Goal: Task Accomplishment & Management: Manage account settings

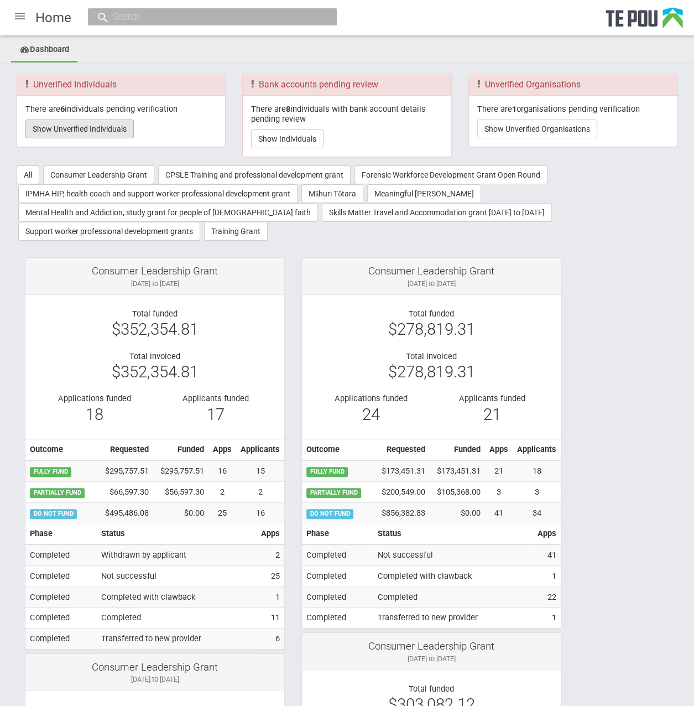
click at [90, 130] on button "Show Unverified Individuals" at bounding box center [79, 128] width 108 height 19
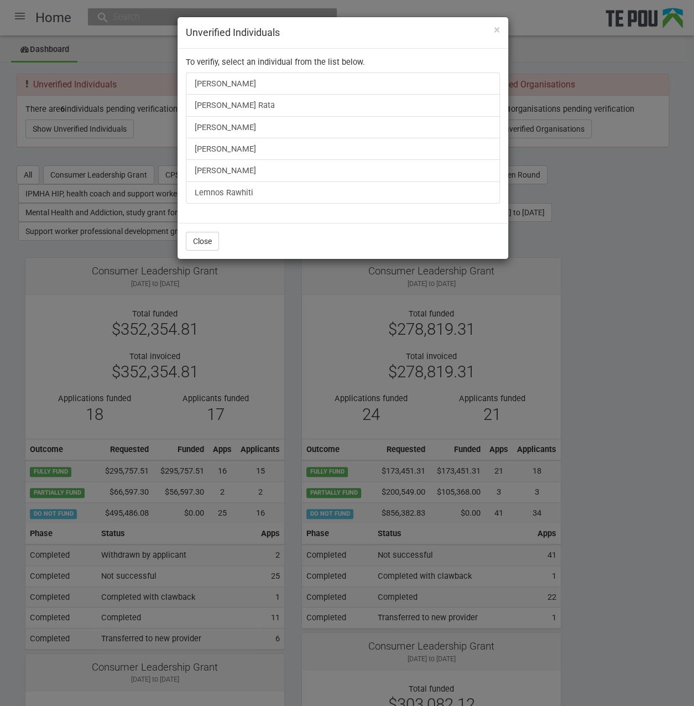
click at [645, 288] on div "× Unverified Individuals To verifiy, select an individual from the list below. …" at bounding box center [347, 353] width 694 height 706
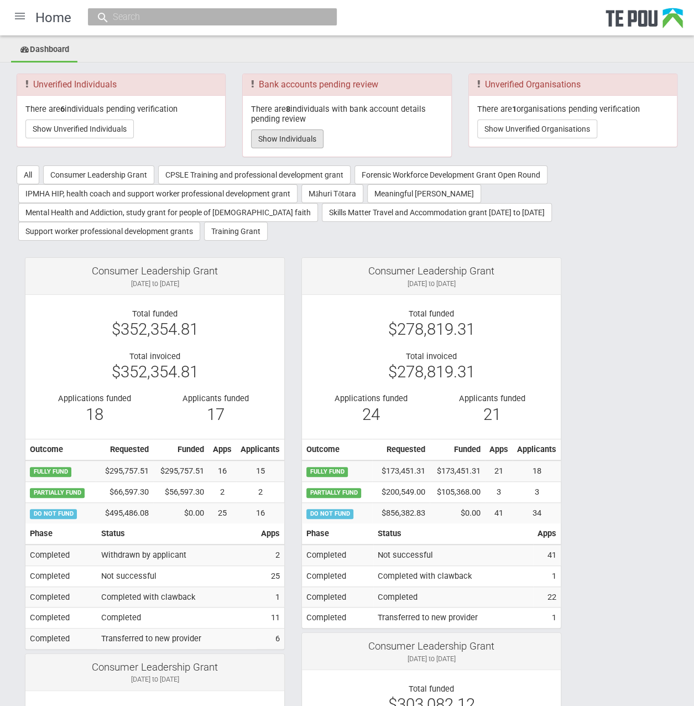
click at [300, 134] on button "Show Individuals" at bounding box center [287, 138] width 72 height 19
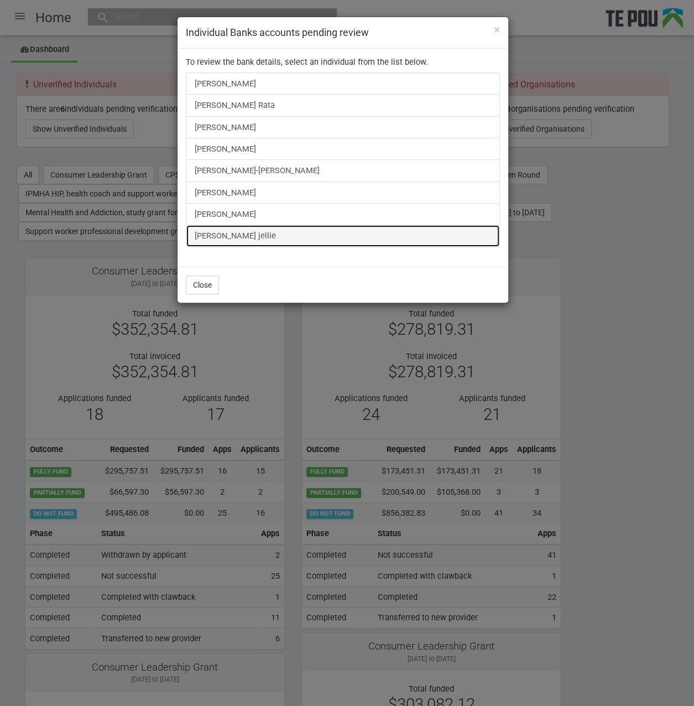
click at [214, 234] on link "[PERSON_NAME] jellie" at bounding box center [343, 236] width 314 height 22
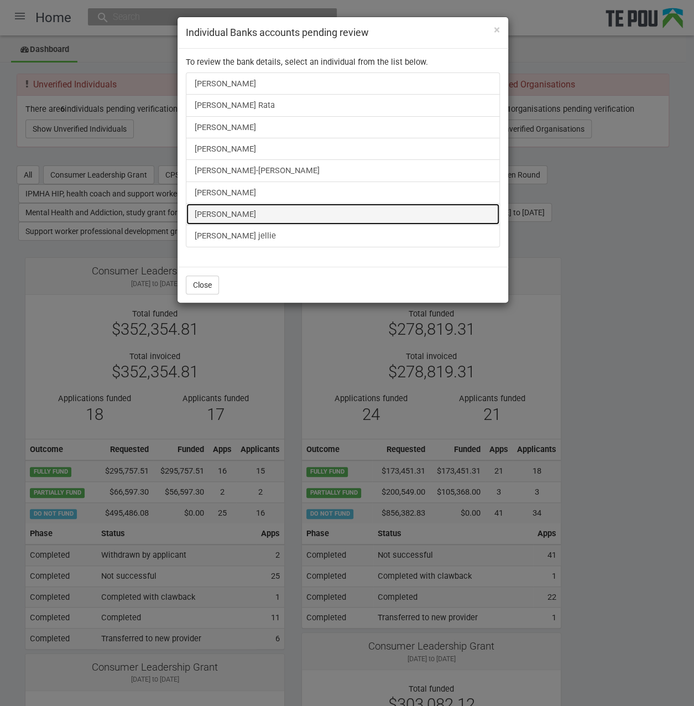
click at [248, 207] on link "Liam Keogan" at bounding box center [343, 214] width 314 height 22
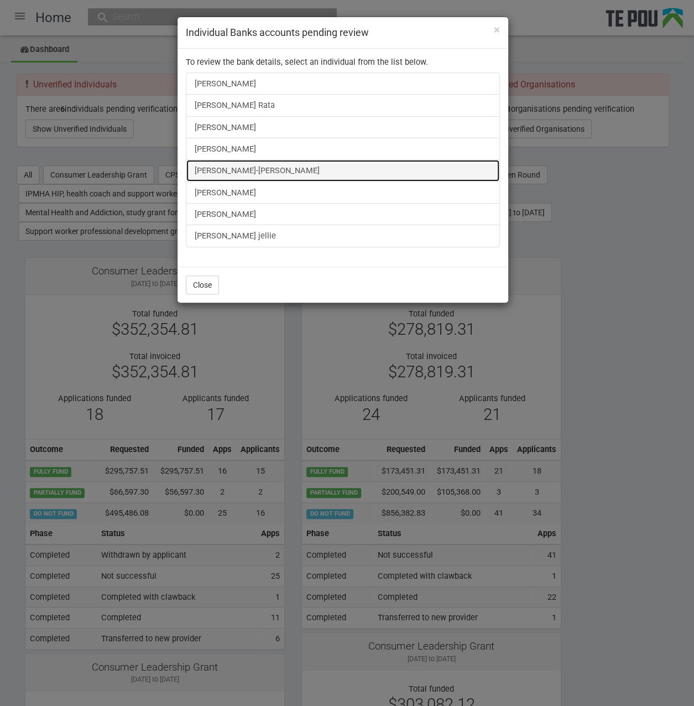
click at [229, 170] on link "Tyler Mitai-Sykes" at bounding box center [343, 170] width 314 height 22
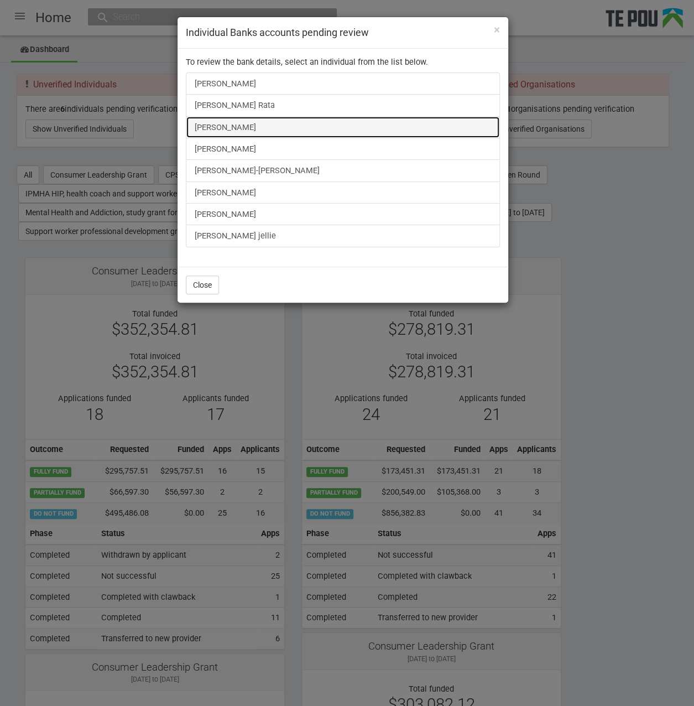
click at [231, 120] on link "Elizabeth Choyce" at bounding box center [343, 127] width 314 height 22
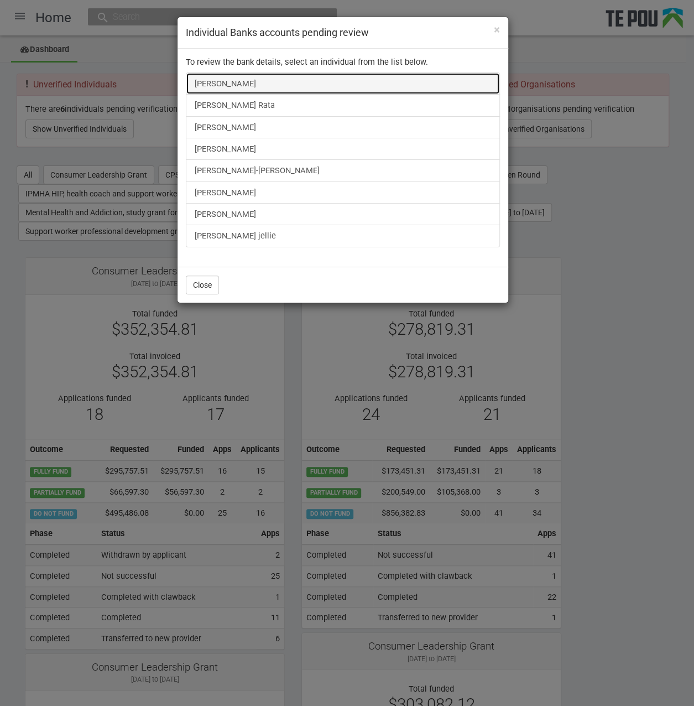
click at [237, 85] on link "Sarah Kendrick" at bounding box center [343, 83] width 314 height 22
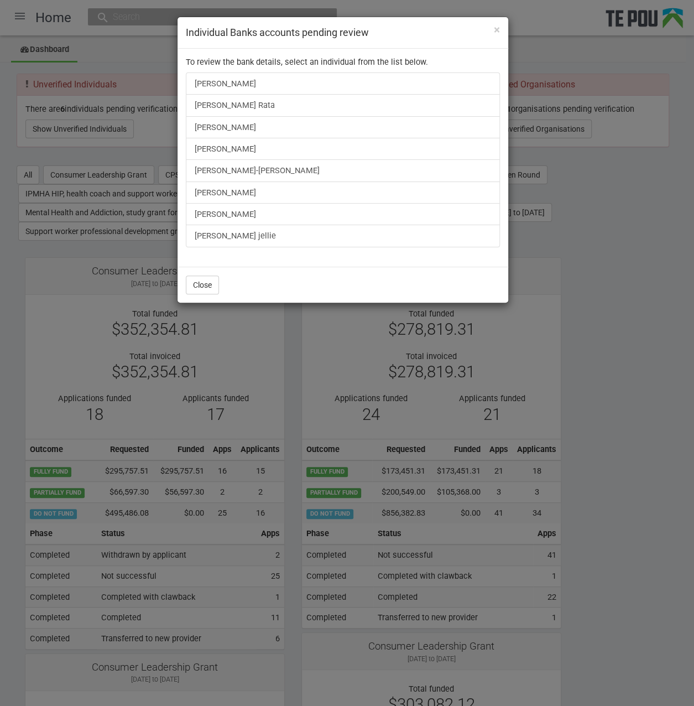
click at [111, 152] on div "× Individual Banks accounts pending review To review the bank details, select a…" at bounding box center [347, 353] width 694 height 706
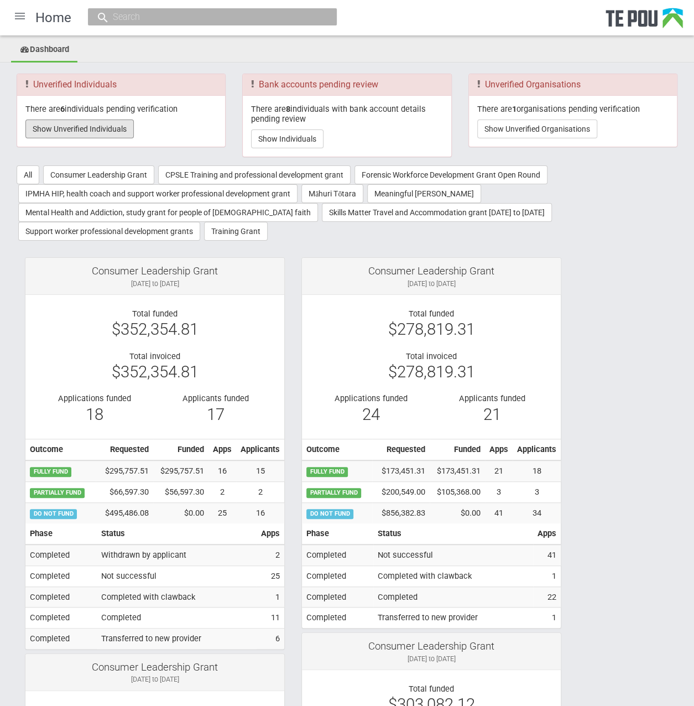
click at [102, 128] on button "Show Unverified Individuals" at bounding box center [79, 128] width 108 height 19
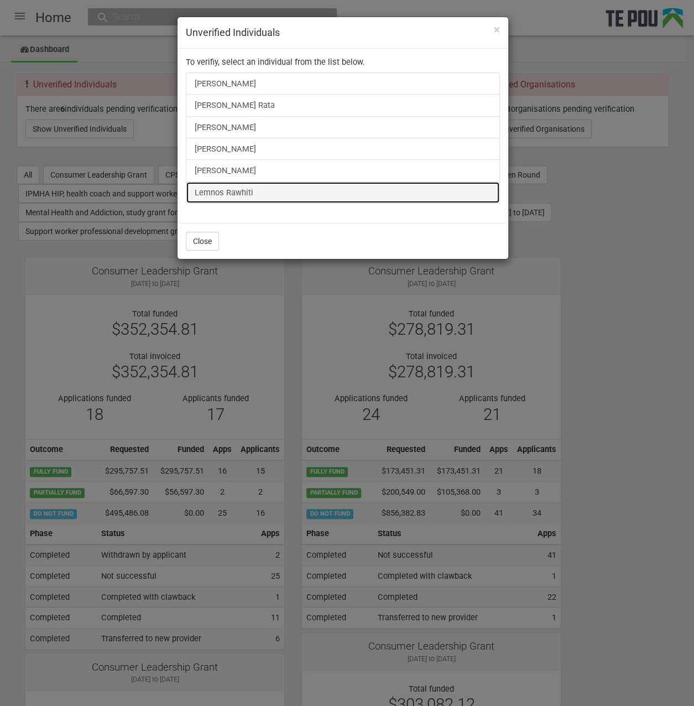
click at [235, 192] on link "Lemnos Rawhiti" at bounding box center [343, 192] width 314 height 22
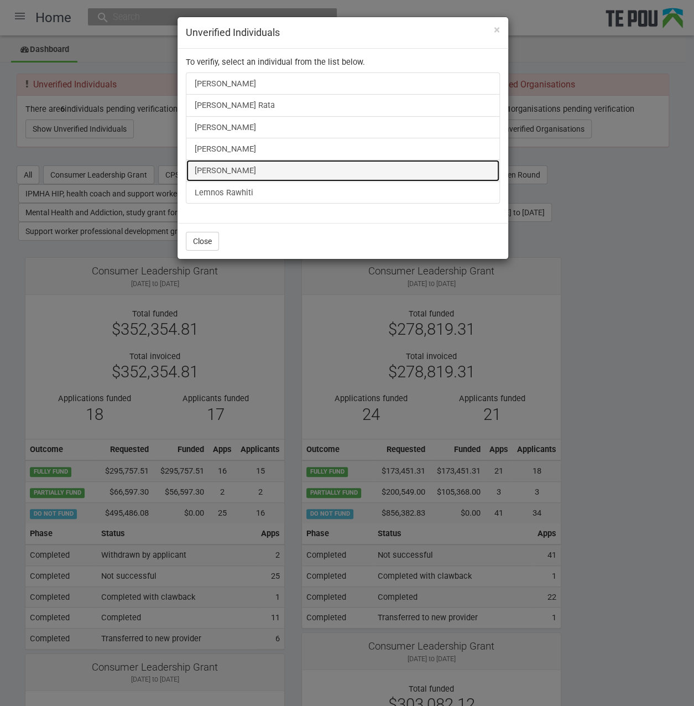
click at [238, 174] on link "Rachael Rowe" at bounding box center [343, 170] width 314 height 22
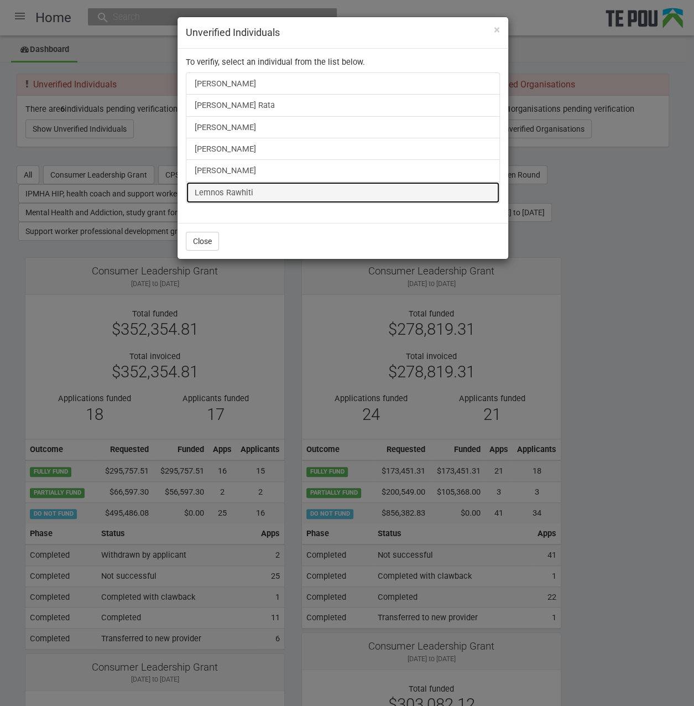
click at [207, 184] on link "Lemnos Rawhiti" at bounding box center [343, 192] width 314 height 22
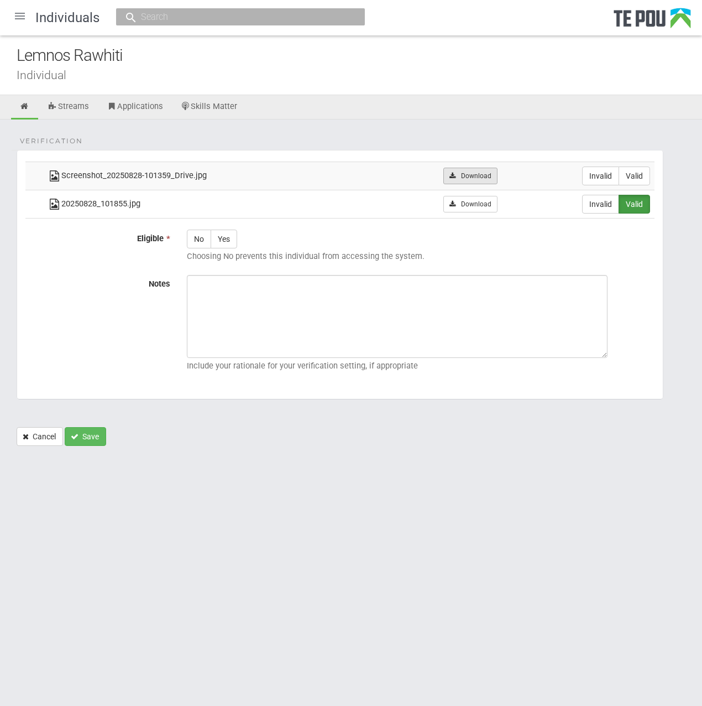
click at [466, 175] on link "Download" at bounding box center [471, 176] width 54 height 17
click at [606, 171] on label "Invalid" at bounding box center [600, 175] width 37 height 19
radio input "true"
click at [22, 16] on div at bounding box center [20, 16] width 27 height 27
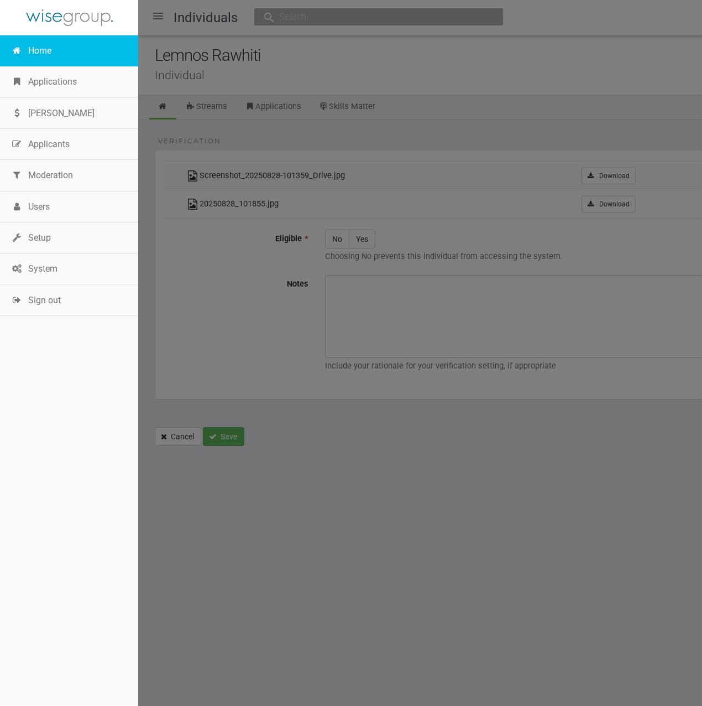
click at [40, 51] on link "Home" at bounding box center [69, 50] width 138 height 31
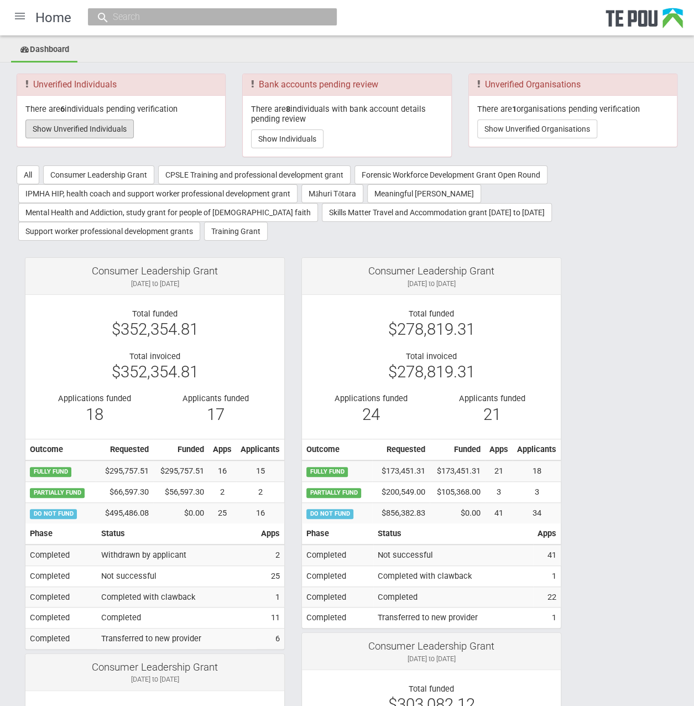
click at [111, 129] on button "Show Unverified Individuals" at bounding box center [79, 128] width 108 height 19
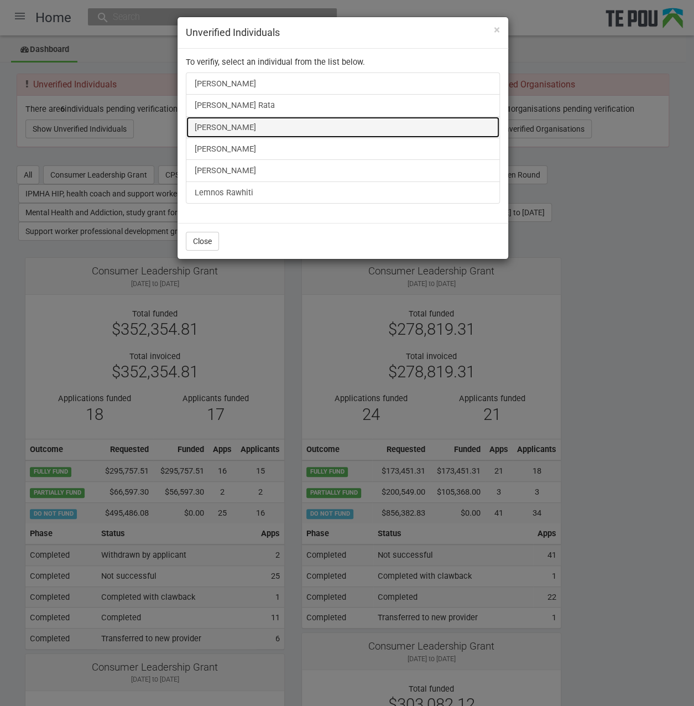
click at [215, 118] on link "shiwani shiwani" at bounding box center [343, 127] width 314 height 22
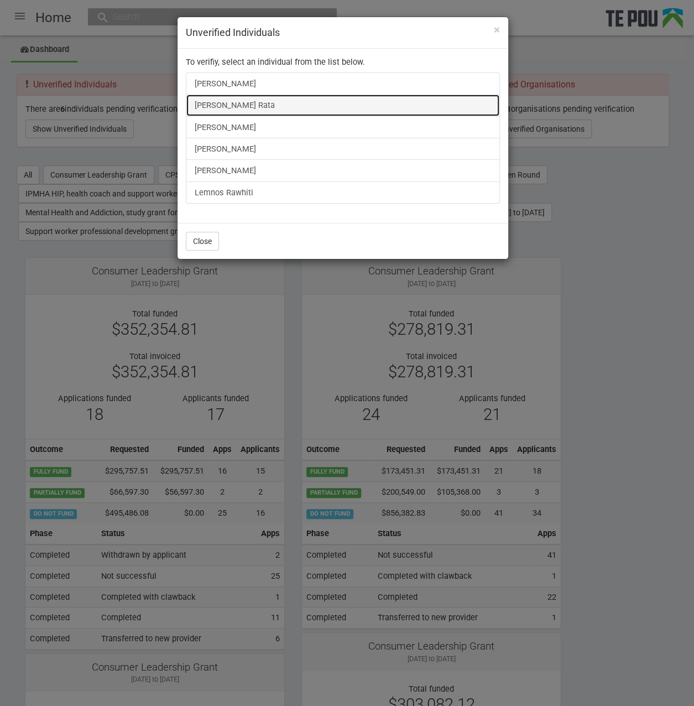
click at [227, 112] on link "[PERSON_NAME] Rata" at bounding box center [343, 105] width 314 height 22
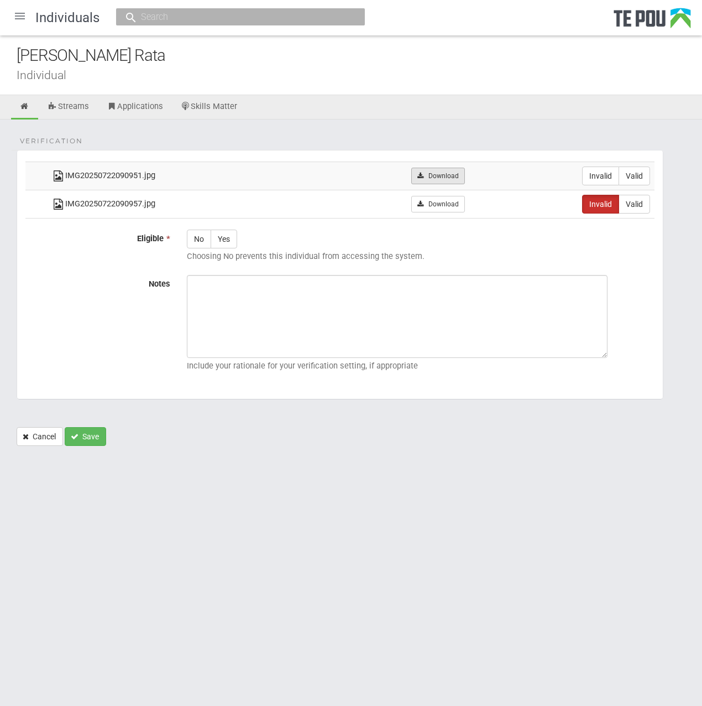
click at [447, 180] on link "Download" at bounding box center [439, 176] width 54 height 17
click at [319, 194] on td "IMG20250722090957.jpg" at bounding box center [183, 204] width 272 height 28
click at [432, 196] on link "Download" at bounding box center [439, 204] width 54 height 17
click at [528, 457] on body "Home Applications [PERSON_NAME] Applicants Organisations Individuals Moderation…" at bounding box center [351, 242] width 702 height 485
click at [643, 183] on label "Valid" at bounding box center [635, 175] width 32 height 19
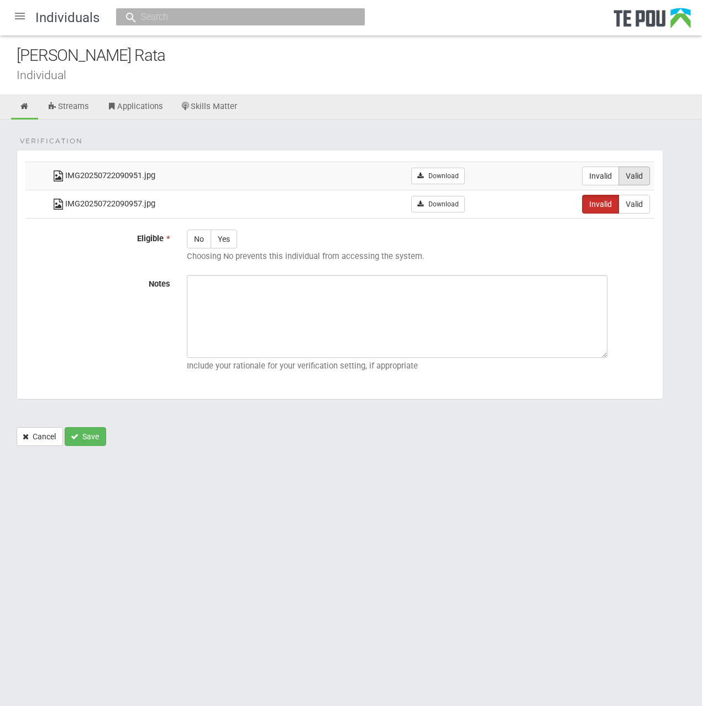
radio input "true"
click at [19, 14] on div at bounding box center [20, 16] width 27 height 27
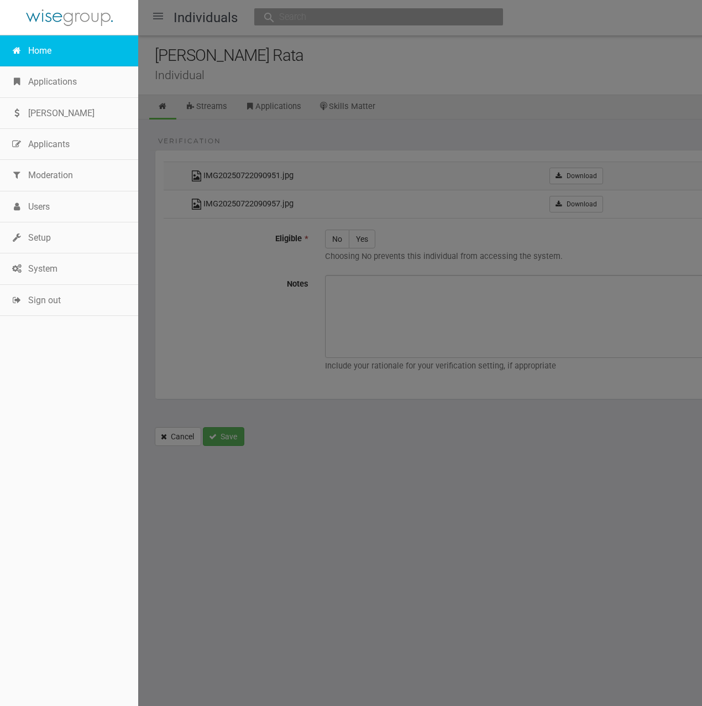
click at [40, 50] on link "Home" at bounding box center [69, 50] width 138 height 31
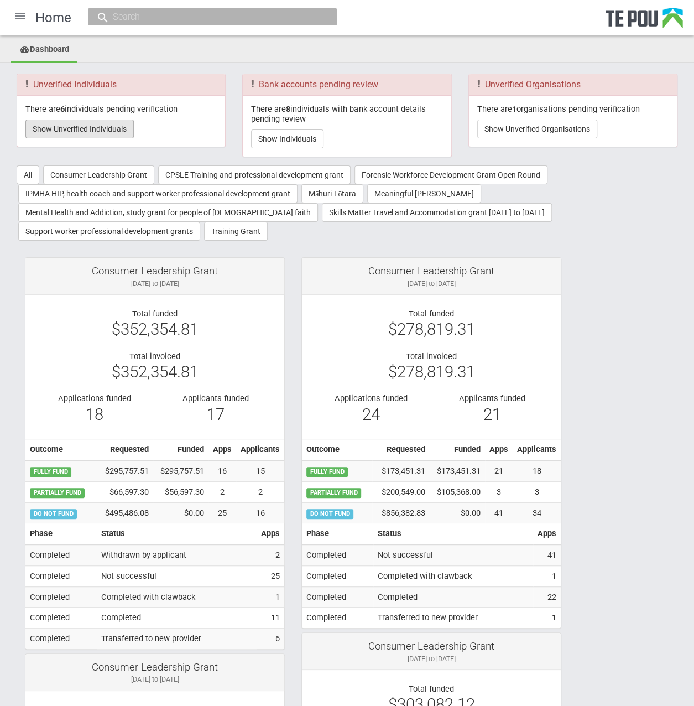
click at [101, 127] on button "Show Unverified Individuals" at bounding box center [79, 128] width 108 height 19
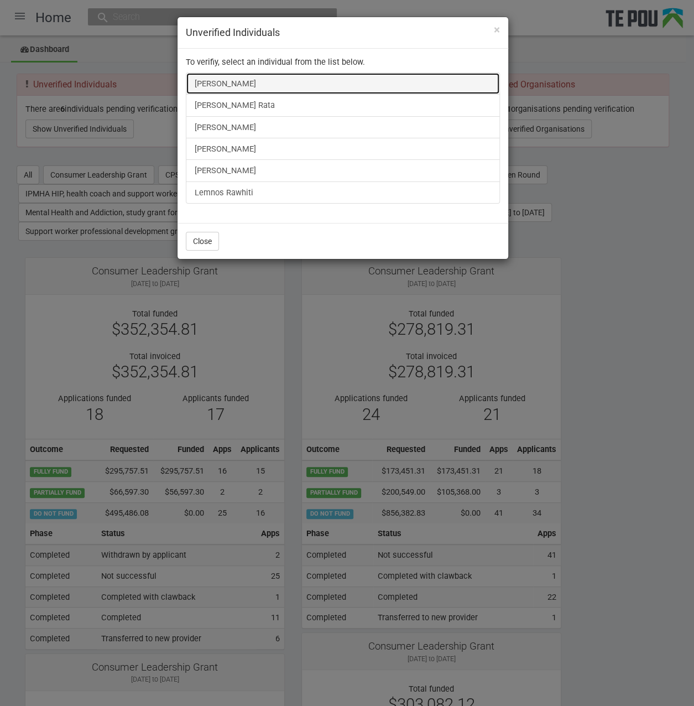
click at [240, 74] on link "Sarah Kendrick" at bounding box center [343, 83] width 314 height 22
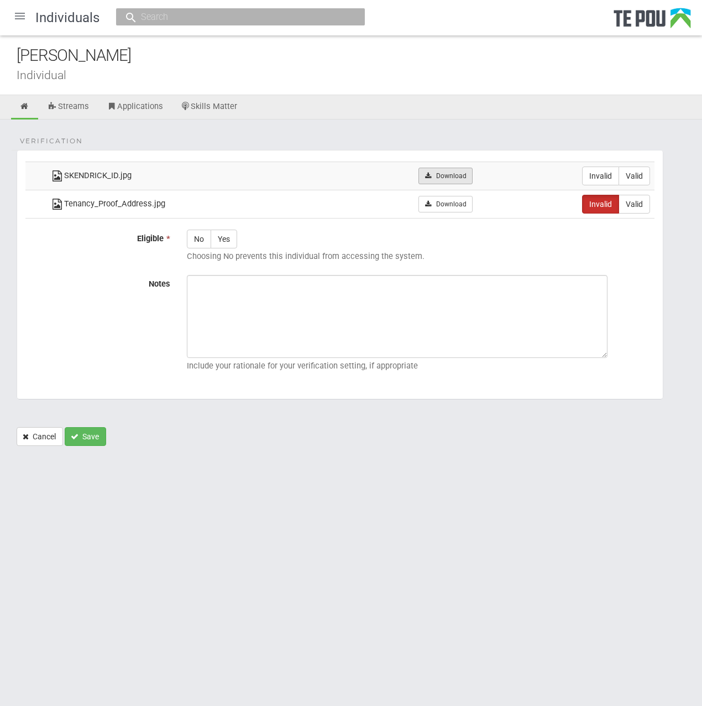
click at [442, 172] on link "Download" at bounding box center [446, 176] width 54 height 17
click at [352, 150] on fieldset "Verification SKENDRICK_ID.jpg Download Invalid Valid Tenancy_Proof_Address.jpg" at bounding box center [340, 274] width 647 height 249
click at [629, 169] on label "Valid" at bounding box center [635, 175] width 32 height 19
radio input "true"
click at [15, 13] on div at bounding box center [20, 16] width 27 height 27
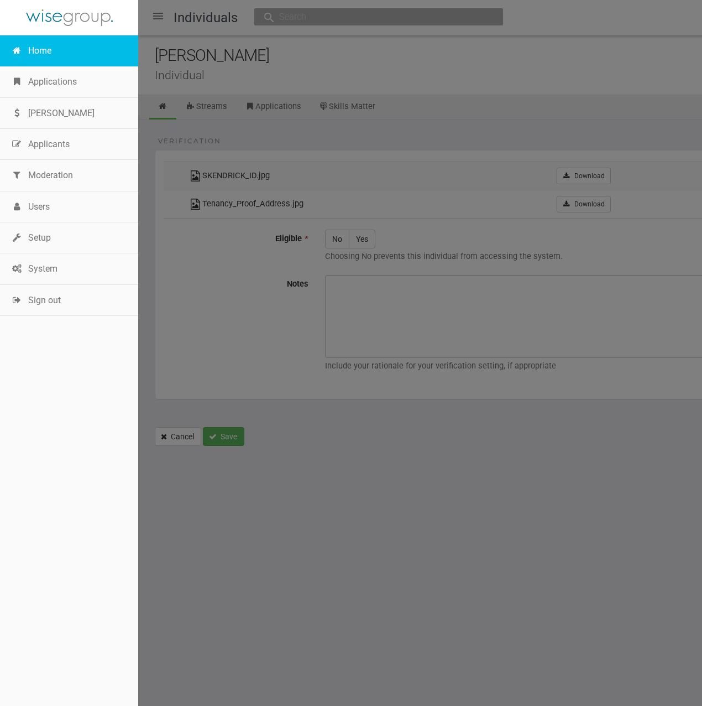
click at [34, 50] on link "Home" at bounding box center [69, 50] width 138 height 31
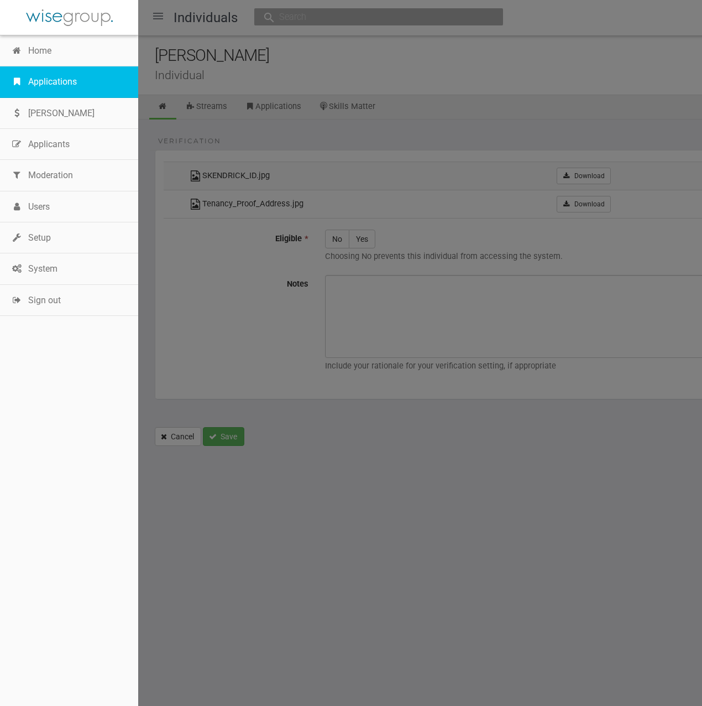
click at [44, 81] on link "Applications" at bounding box center [69, 81] width 138 height 31
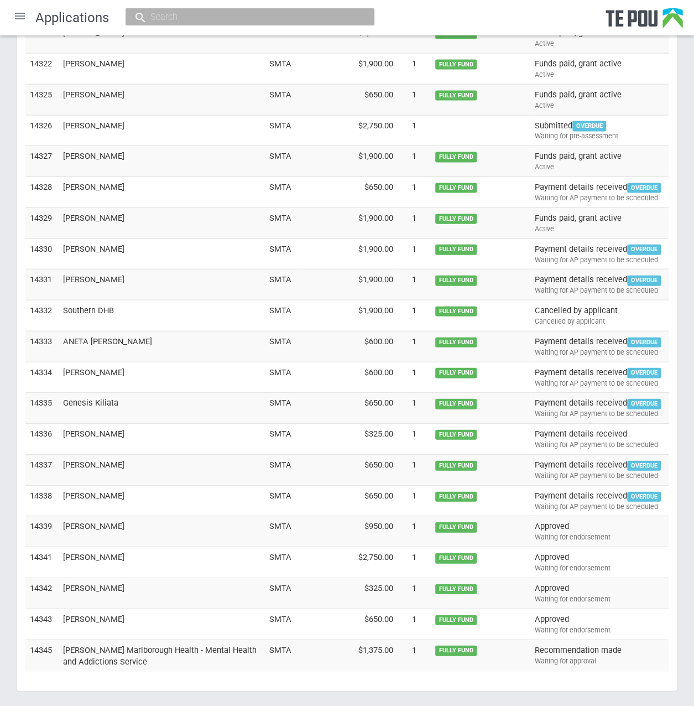
scroll to position [3172, 0]
